Goal: Task Accomplishment & Management: Complete application form

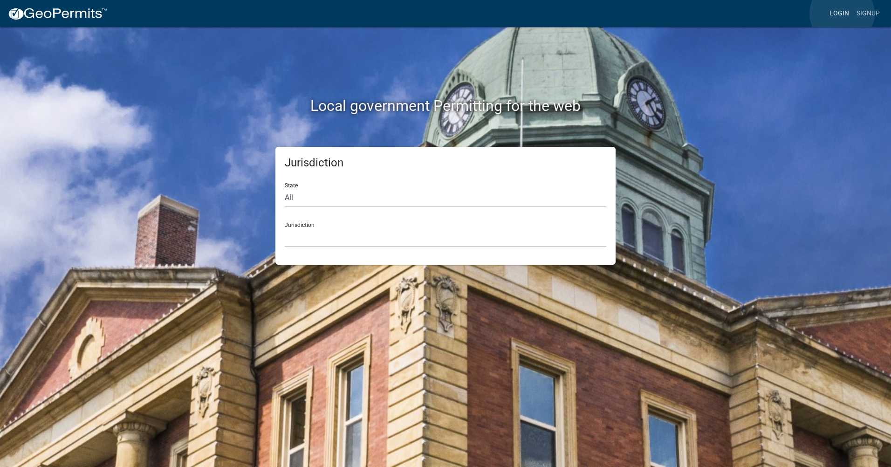
click at [842, 14] on link "Login" at bounding box center [838, 14] width 27 height 18
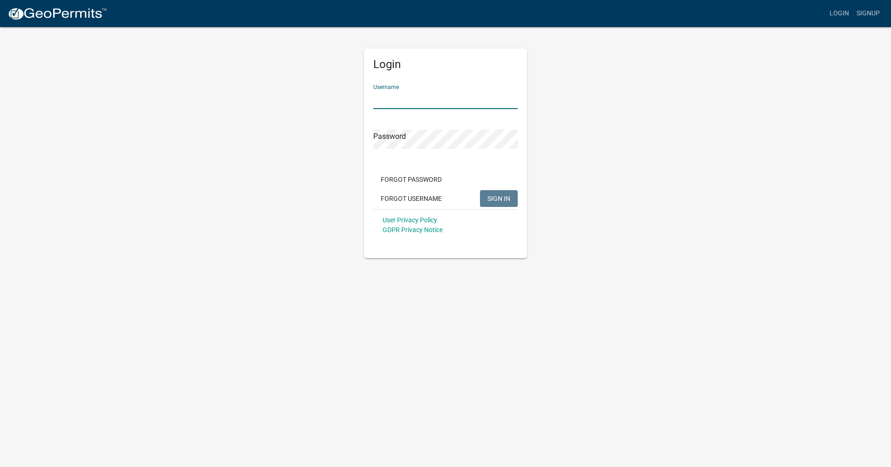
click at [374, 100] on input "Username" at bounding box center [445, 99] width 144 height 19
click at [428, 99] on input "[PERSON_NAME]" at bounding box center [445, 99] width 144 height 19
type input "j"
click at [409, 100] on input "purofirst" at bounding box center [445, 99] width 144 height 19
type input "p"
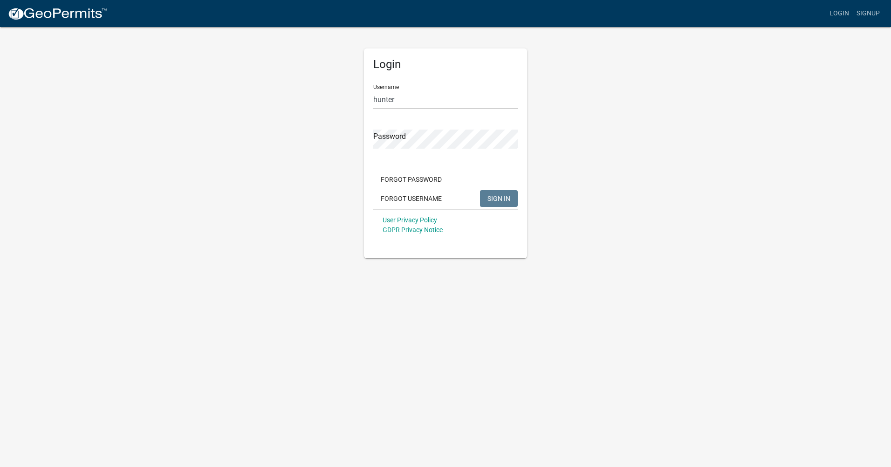
drag, startPoint x: 423, startPoint y: 83, endPoint x: 400, endPoint y: 115, distance: 39.3
click at [412, 99] on div "Username hunter" at bounding box center [445, 93] width 144 height 32
click at [403, 103] on input "hunter" at bounding box center [445, 99] width 144 height 19
type input "h"
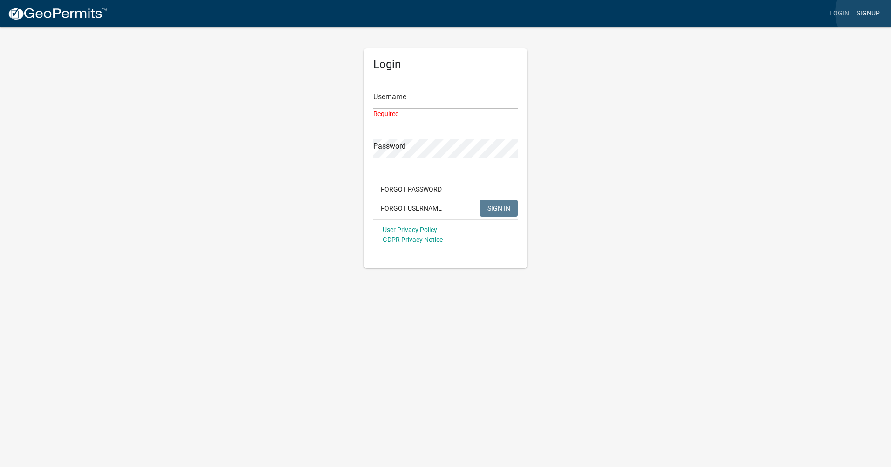
click at [873, 13] on link "Signup" at bounding box center [868, 14] width 31 height 18
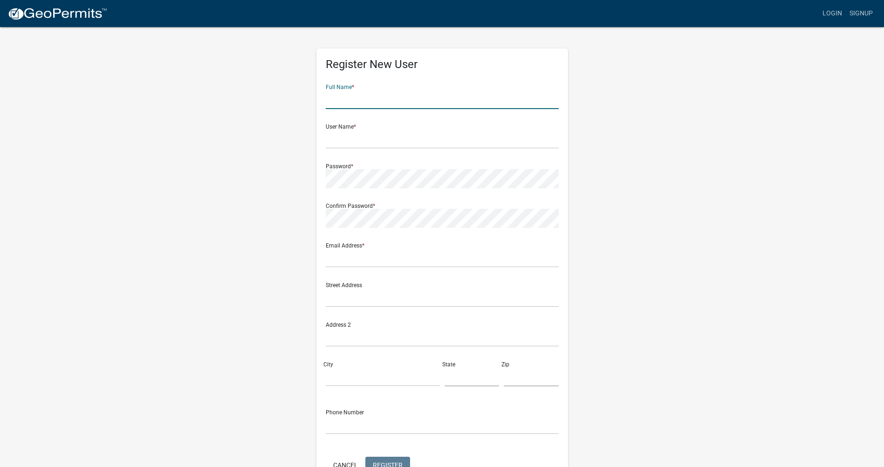
click at [384, 101] on input "text" at bounding box center [442, 99] width 233 height 19
type input "j"
type input "[PERSON_NAME]"
click at [334, 142] on input "text" at bounding box center [442, 139] width 233 height 19
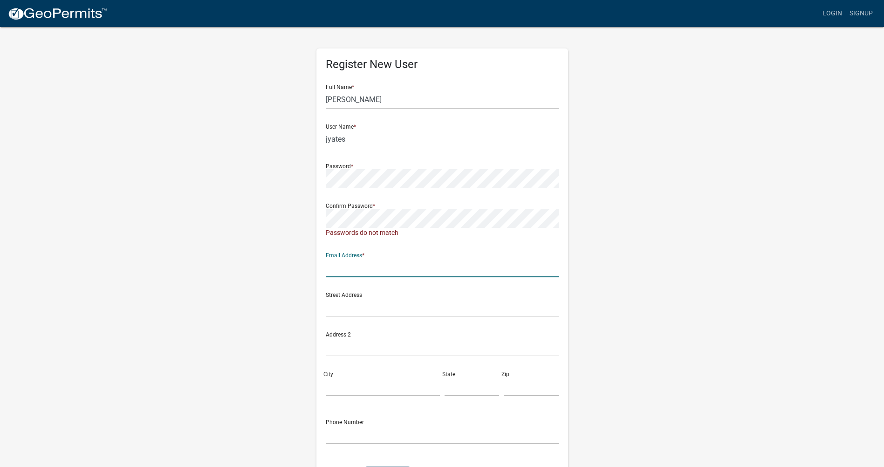
click at [365, 255] on div "Email Address *" at bounding box center [442, 261] width 233 height 32
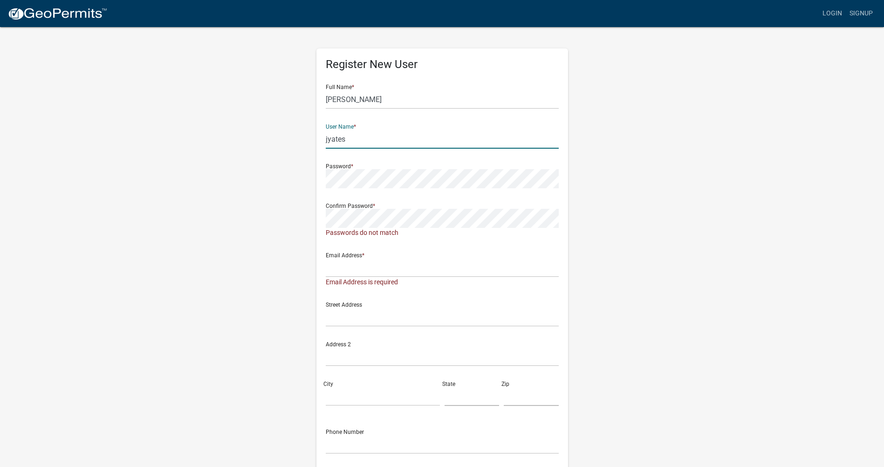
click at [352, 133] on input "jyates" at bounding box center [442, 139] width 233 height 19
type input "jyates"
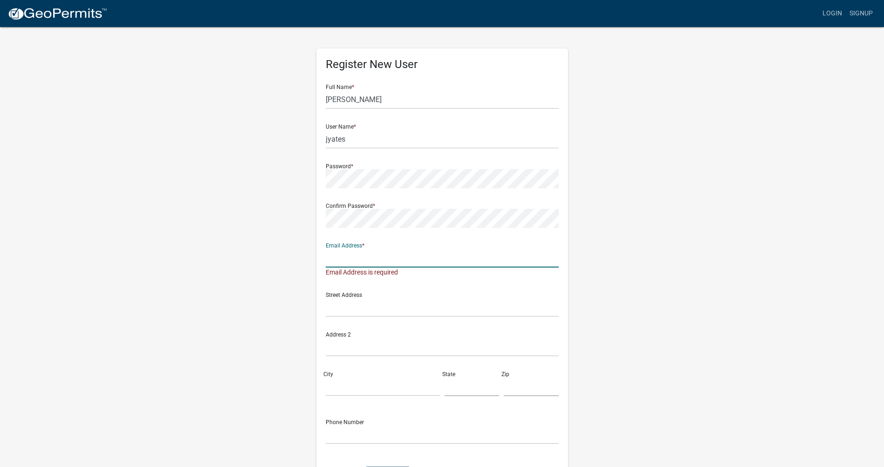
click at [342, 266] on input "text" at bounding box center [442, 257] width 233 height 19
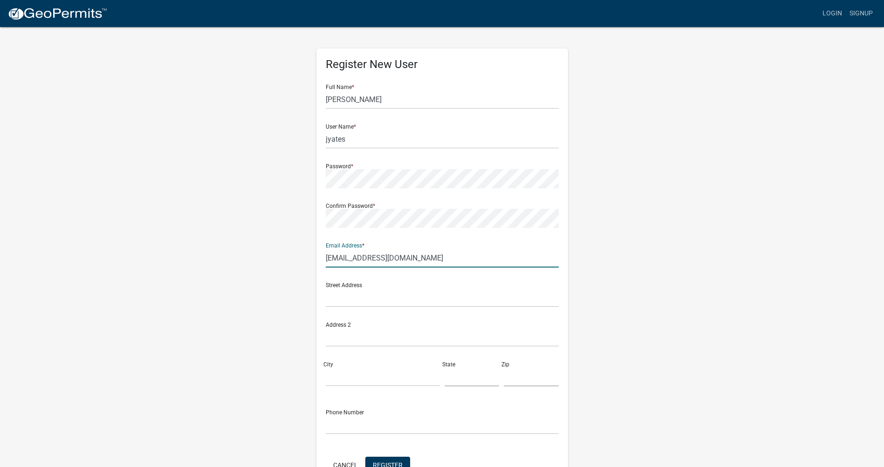
type input "[EMAIL_ADDRESS][DOMAIN_NAME]"
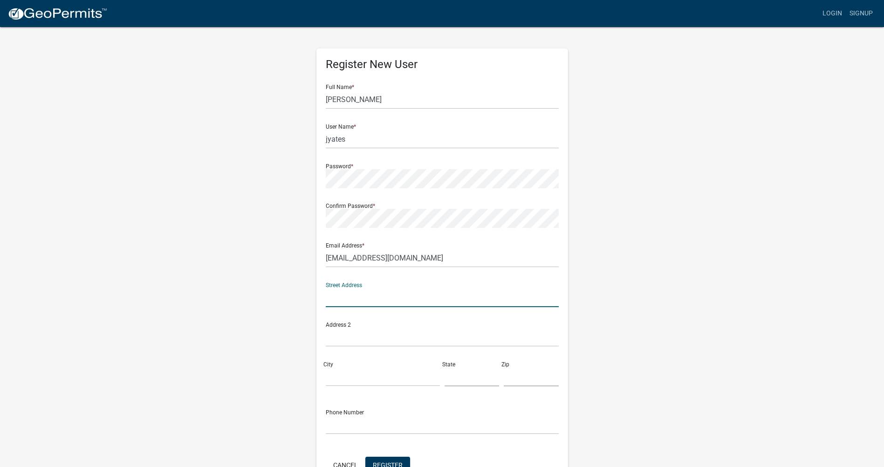
click at [349, 296] on input "text" at bounding box center [442, 297] width 233 height 19
type input "[STREET_ADDRESS][PERSON_NAME]"
type input "[GEOGRAPHIC_DATA]"
type input "KY"
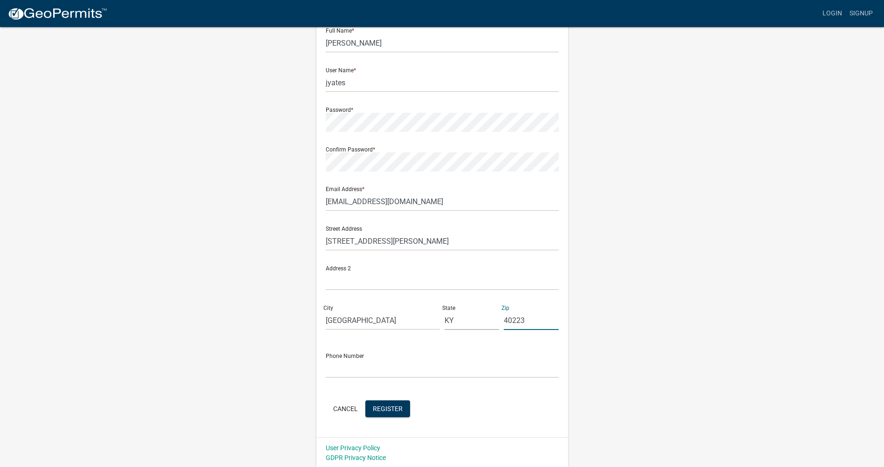
scroll to position [58, 0]
type input "40223"
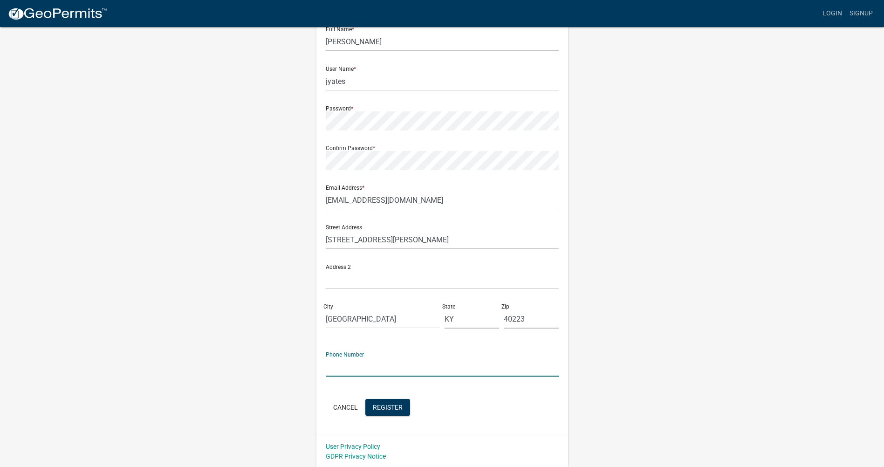
click at [355, 373] on input "text" at bounding box center [442, 366] width 233 height 19
type input "5022441510"
click at [383, 412] on button "Register" at bounding box center [387, 407] width 45 height 17
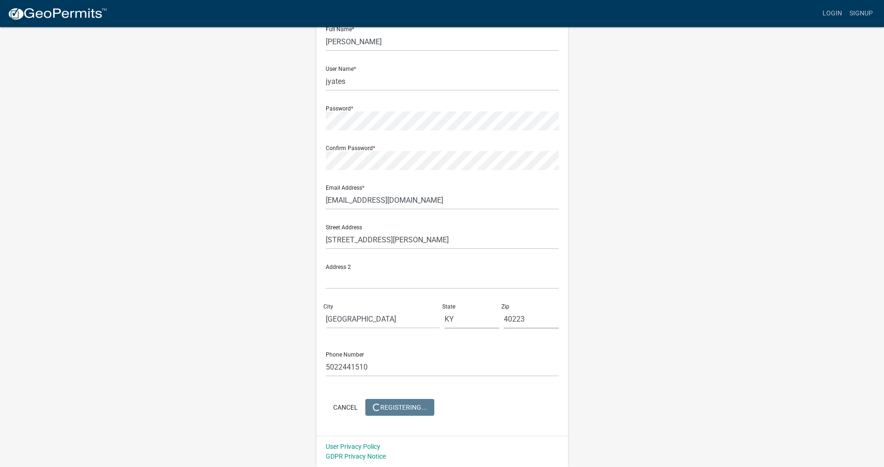
scroll to position [0, 0]
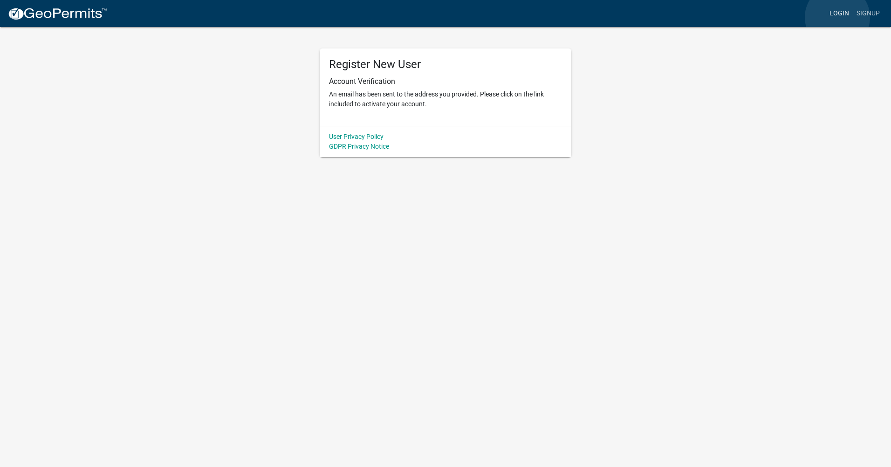
click at [837, 17] on link "Login" at bounding box center [838, 14] width 27 height 18
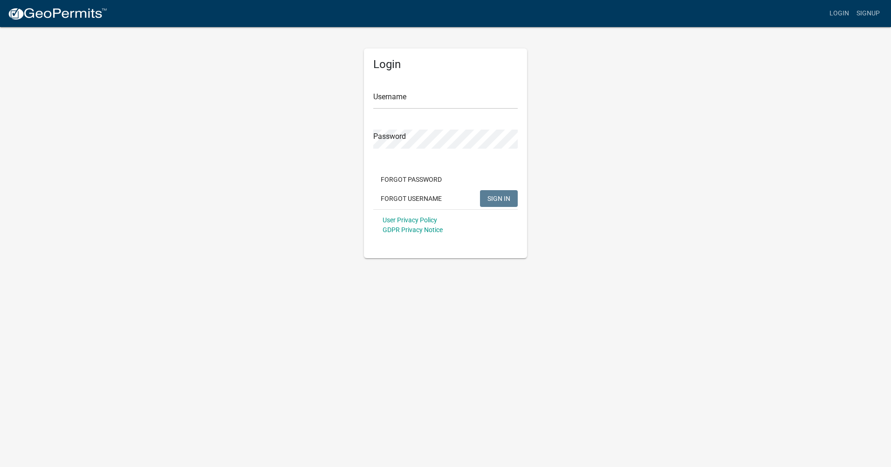
click at [408, 112] on form "Username Password Forgot Password Forgot Username SIGN IN User Privacy Policy G…" at bounding box center [445, 159] width 144 height 164
click at [423, 101] on input "Username" at bounding box center [445, 99] width 144 height 19
type input "jyates"
click at [486, 201] on button "SIGN IN" at bounding box center [499, 198] width 38 height 17
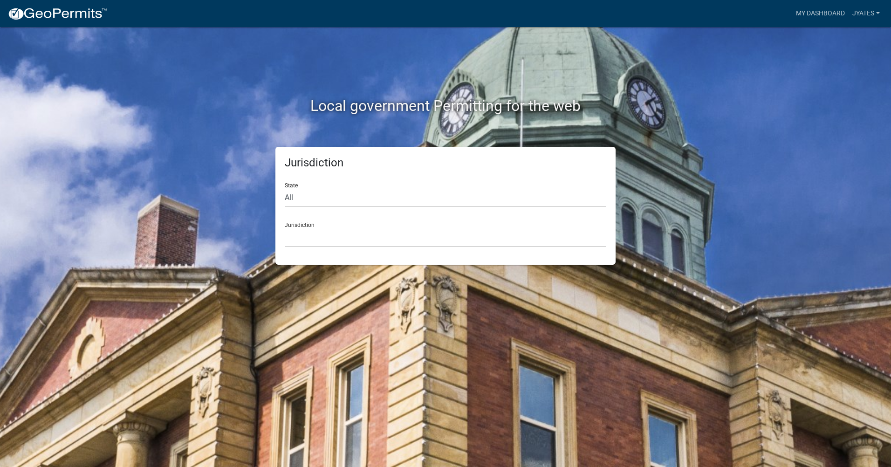
click at [303, 185] on div "State All [US_STATE] [US_STATE] [US_STATE] [US_STATE] [US_STATE] [US_STATE] [US…" at bounding box center [445, 191] width 321 height 32
click at [298, 200] on select "All [US_STATE] [US_STATE] [US_STATE] [US_STATE] [US_STATE] [US_STATE] [US_STATE…" at bounding box center [445, 197] width 321 height 19
click at [304, 191] on select "All [US_STATE] [US_STATE] [US_STATE] [US_STATE] [US_STATE] [US_STATE] [US_STATE…" at bounding box center [445, 197] width 321 height 19
drag, startPoint x: 304, startPoint y: 191, endPoint x: 304, endPoint y: 196, distance: 5.1
click at [304, 196] on select "All [US_STATE] [US_STATE] [US_STATE] [US_STATE] [US_STATE] [US_STATE] [US_STATE…" at bounding box center [445, 197] width 321 height 19
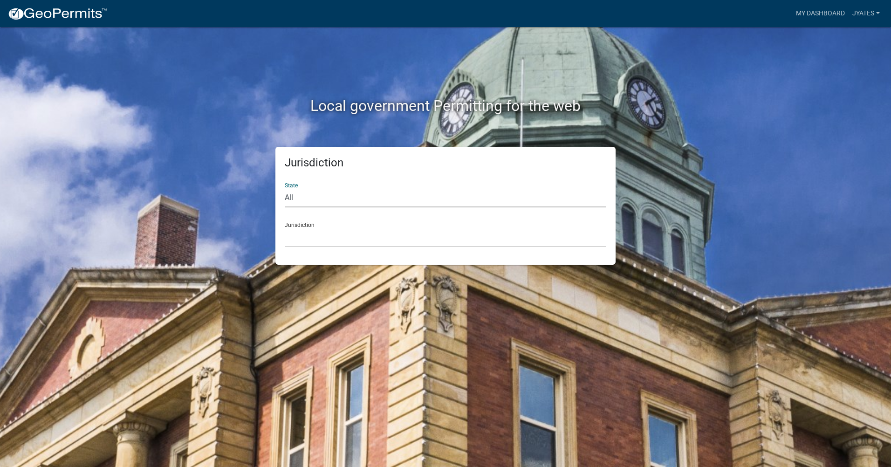
select select "[US_STATE]"
click at [285, 188] on select "All [US_STATE] [US_STATE] [US_STATE] [US_STATE] [US_STATE] [US_STATE] [US_STATE…" at bounding box center [445, 197] width 321 height 19
click at [300, 243] on select "City of [GEOGRAPHIC_DATA], [US_STATE] City of [GEOGRAPHIC_DATA], [US_STATE] Cit…" at bounding box center [445, 237] width 321 height 19
click at [300, 242] on select "City of [GEOGRAPHIC_DATA], [US_STATE] City of [GEOGRAPHIC_DATA], [US_STATE] Cit…" at bounding box center [445, 237] width 321 height 19
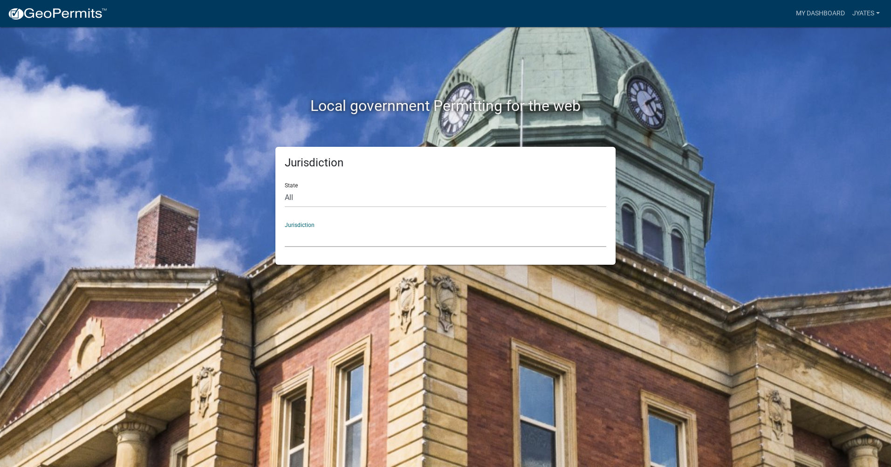
click at [300, 240] on select "City of [GEOGRAPHIC_DATA], [US_STATE] City of [GEOGRAPHIC_DATA], [US_STATE] Cit…" at bounding box center [445, 237] width 321 height 19
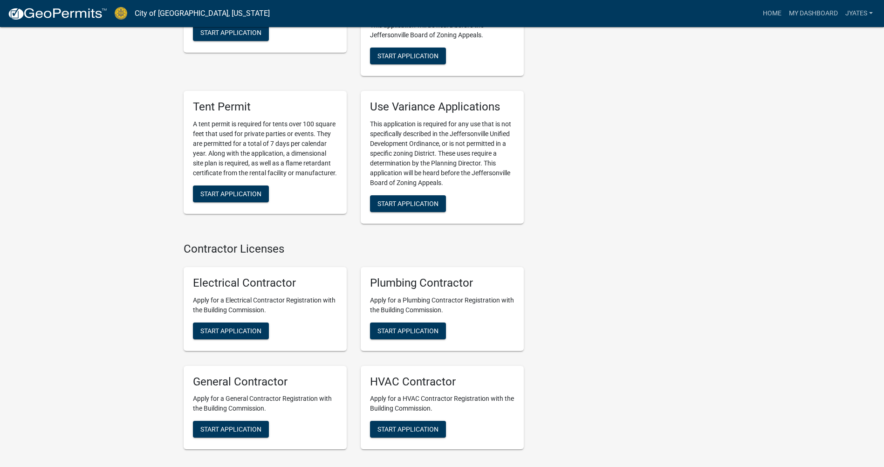
scroll to position [1856, 0]
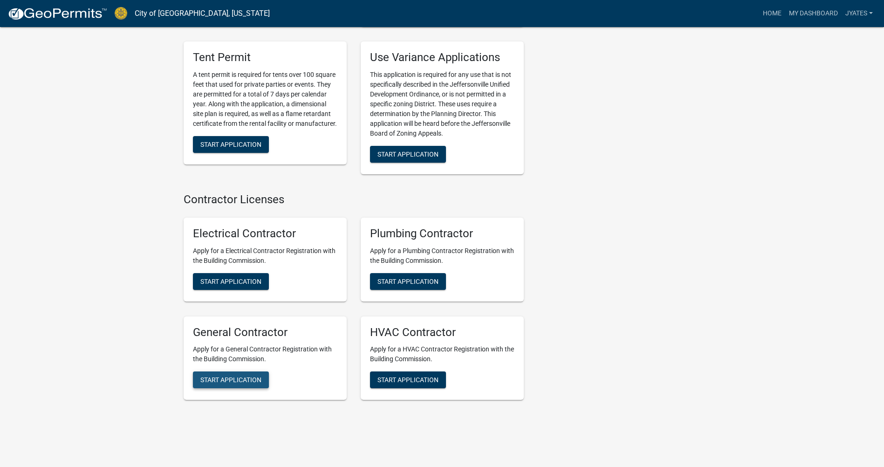
click at [200, 376] on span "Start Application" at bounding box center [230, 379] width 61 height 7
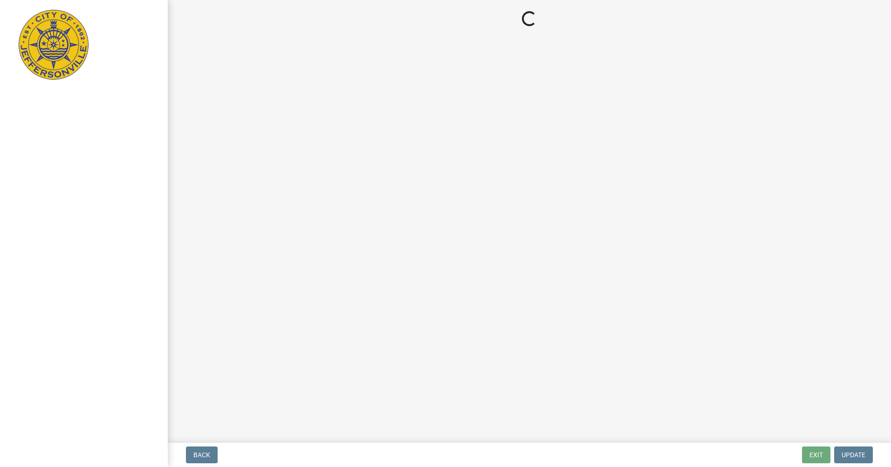
select select "KY"
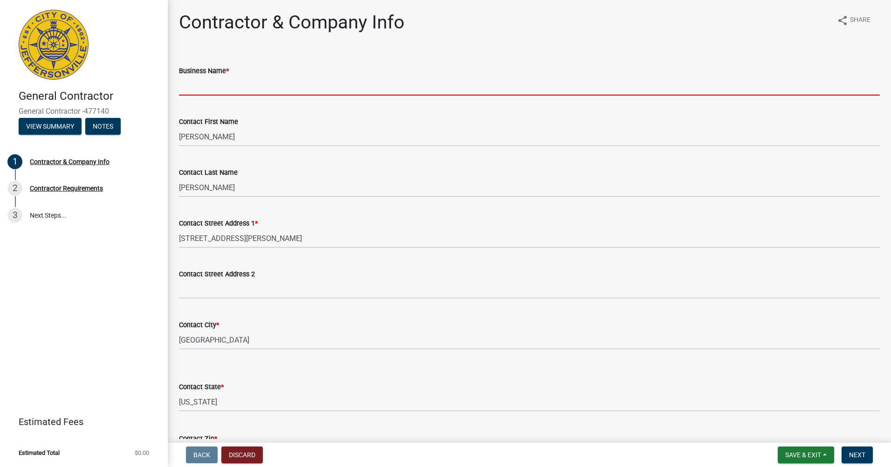
click at [228, 82] on input "Business Name *" at bounding box center [529, 85] width 701 height 19
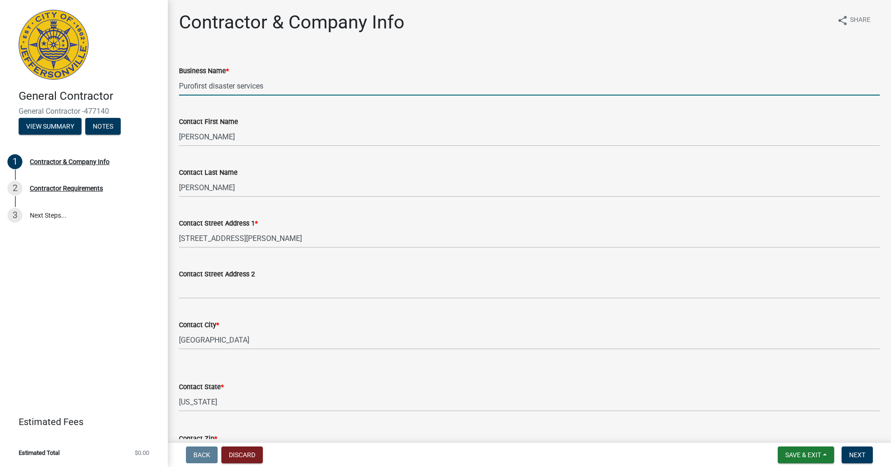
type input "Purofirst disaster services"
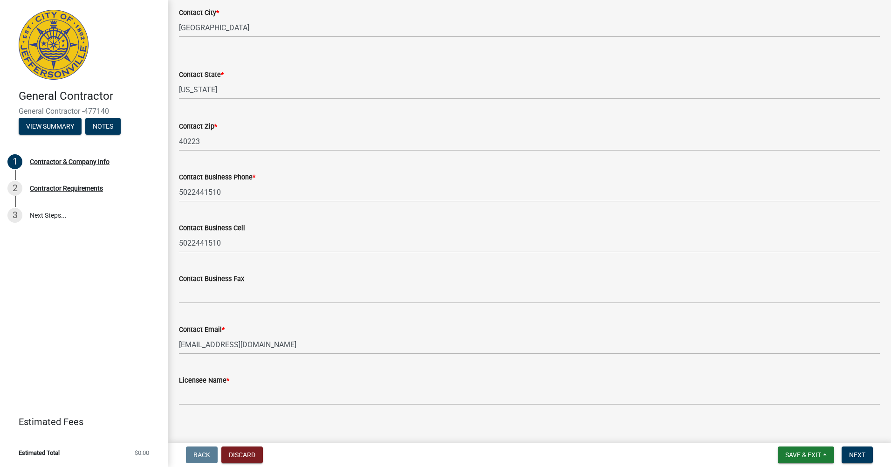
scroll to position [322, 0]
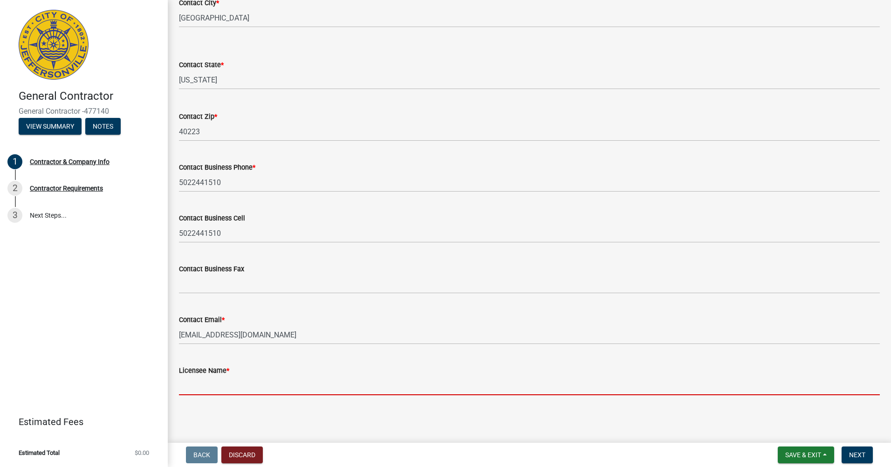
click at [227, 382] on input "Licensee Name *" at bounding box center [529, 385] width 701 height 19
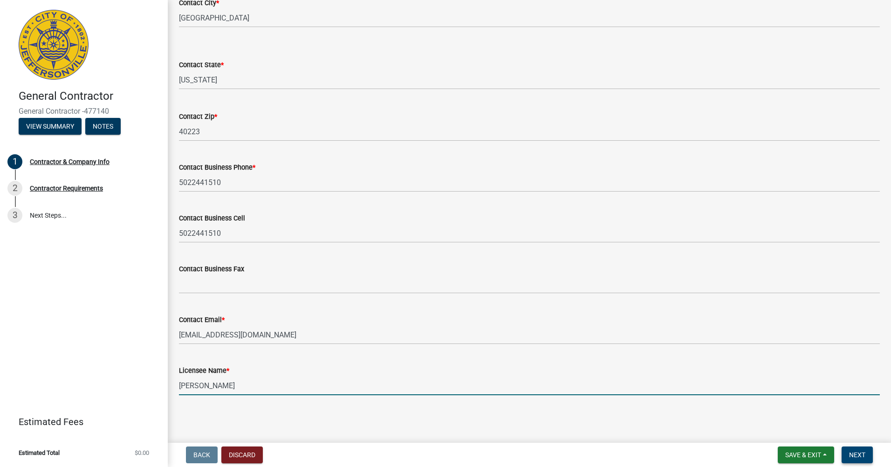
type input "[PERSON_NAME]"
click at [864, 457] on span "Next" at bounding box center [857, 454] width 16 height 7
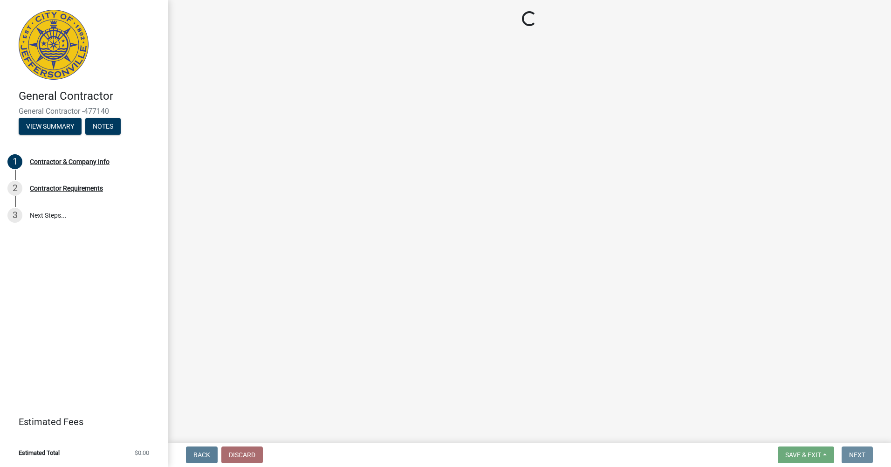
scroll to position [0, 0]
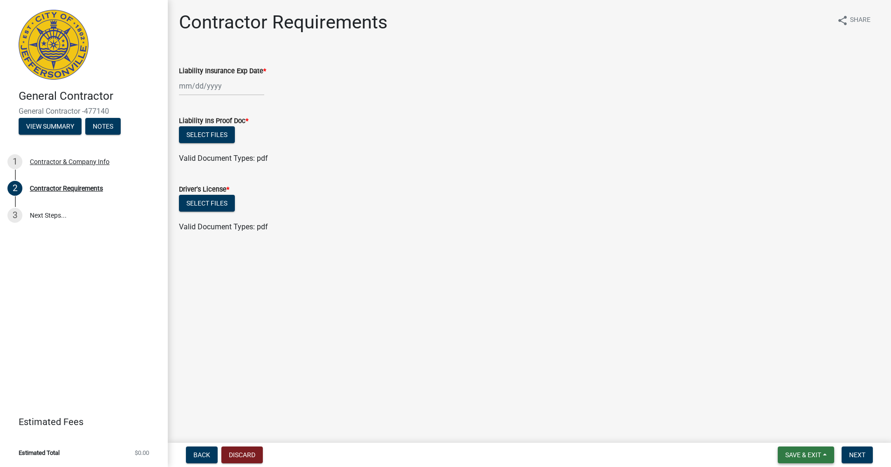
click at [786, 456] on span "Save & Exit" at bounding box center [803, 454] width 36 height 7
click at [787, 430] on button "Save & Exit" at bounding box center [796, 430] width 75 height 22
